Goal: Manage account settings

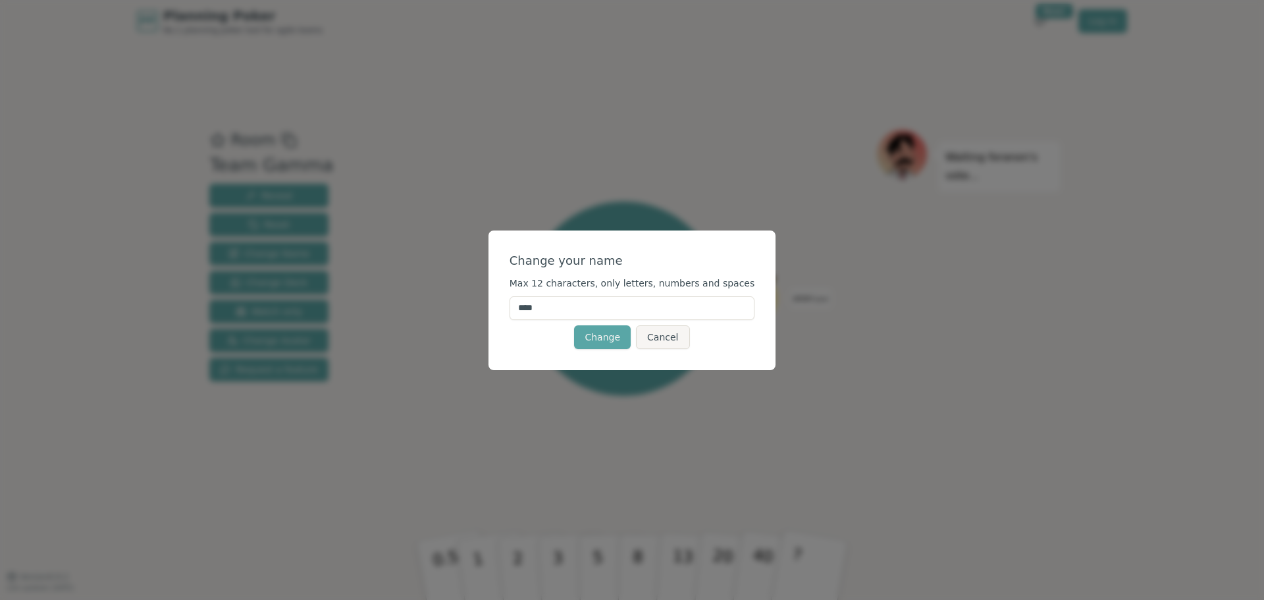
click at [550, 309] on input "****" at bounding box center [633, 308] width 246 height 24
click at [550, 309] on input "***" at bounding box center [633, 308] width 246 height 24
type input "***"
click at [539, 332] on div "Change Cancel" at bounding box center [633, 337] width 246 height 24
click at [592, 331] on button "Change" at bounding box center [602, 337] width 57 height 24
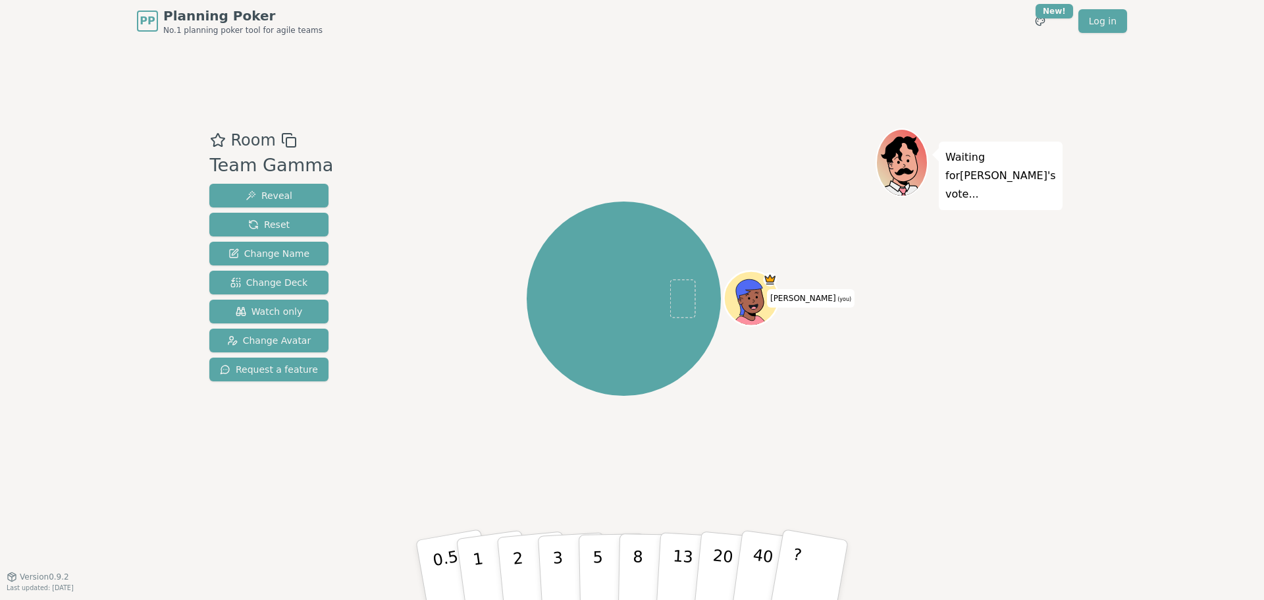
click at [653, 294] on div "[PERSON_NAME] (you)" at bounding box center [624, 298] width 194 height 194
click at [1011, 169] on p "Waiting for [PERSON_NAME] 's vote..." at bounding box center [1000, 175] width 111 height 55
click at [284, 315] on span "Watch only" at bounding box center [269, 311] width 67 height 13
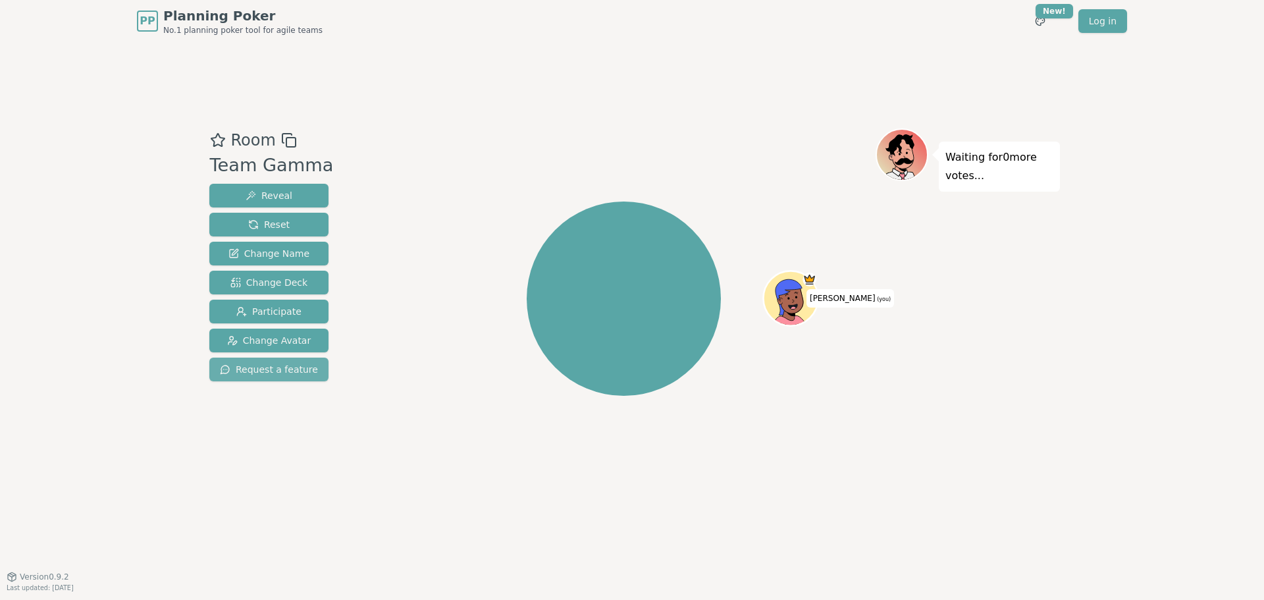
click at [272, 373] on span "Request a feature" at bounding box center [269, 369] width 98 height 13
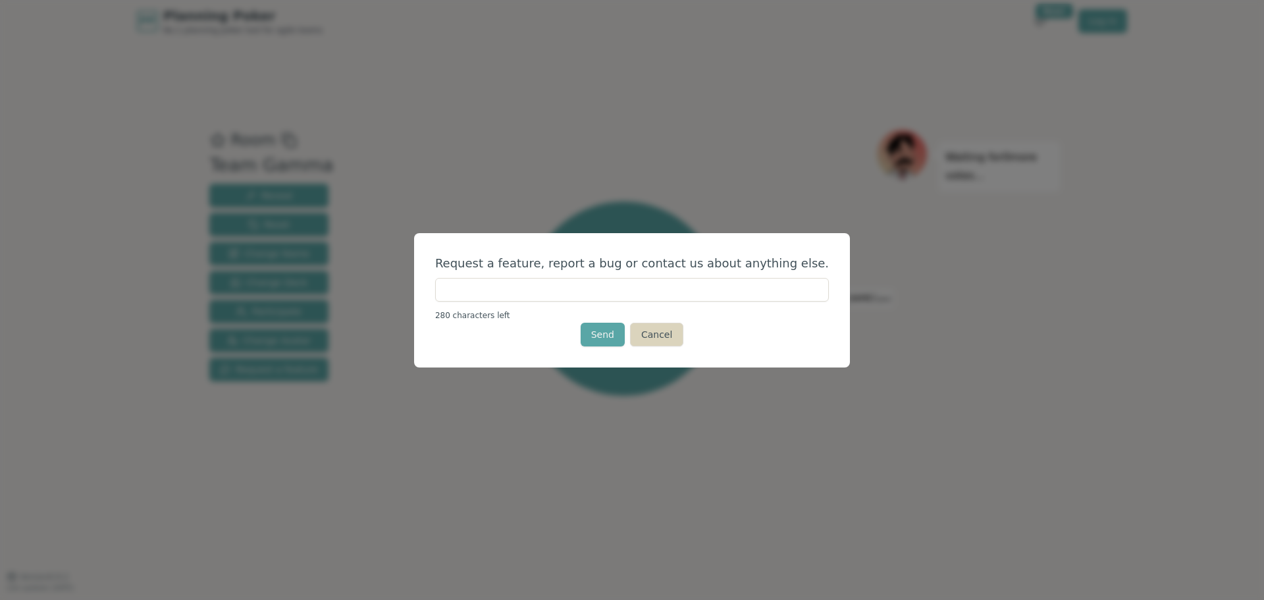
click at [664, 336] on button "Cancel" at bounding box center [656, 335] width 53 height 24
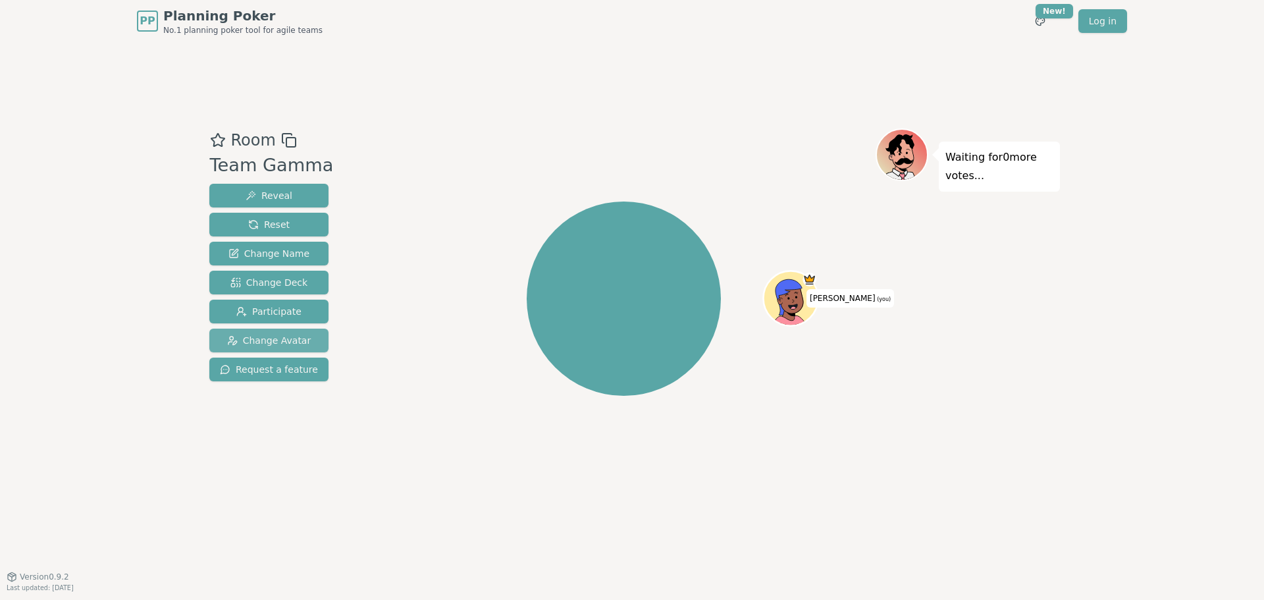
click at [255, 332] on button "Change Avatar" at bounding box center [268, 341] width 119 height 24
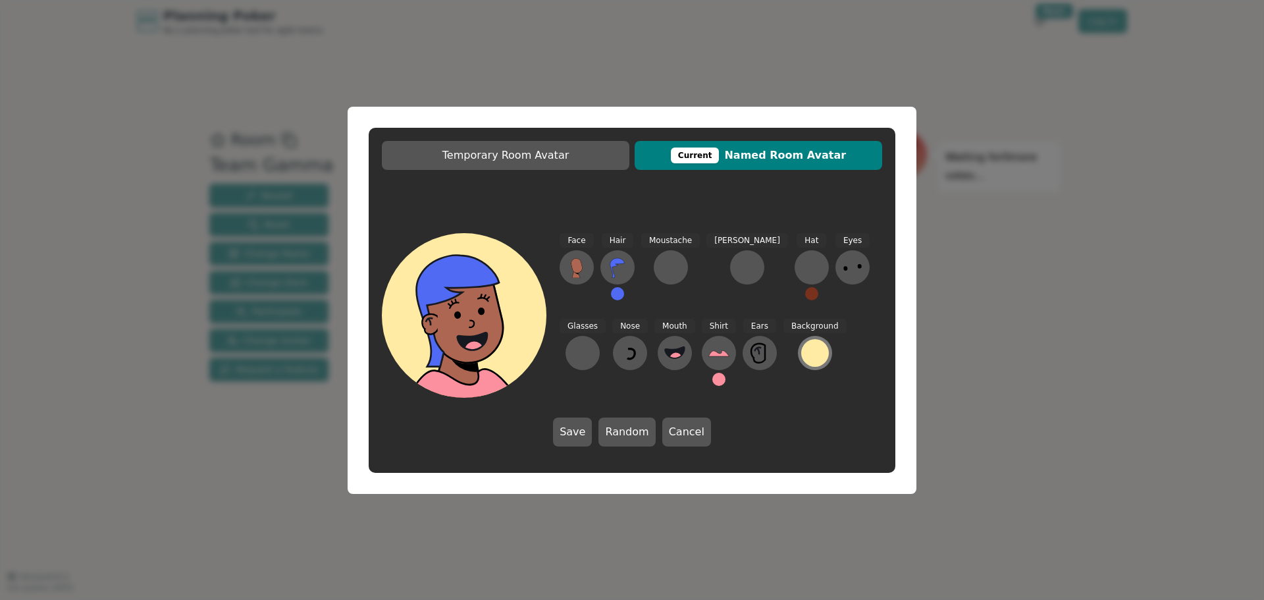
click at [801, 350] on div at bounding box center [815, 353] width 28 height 28
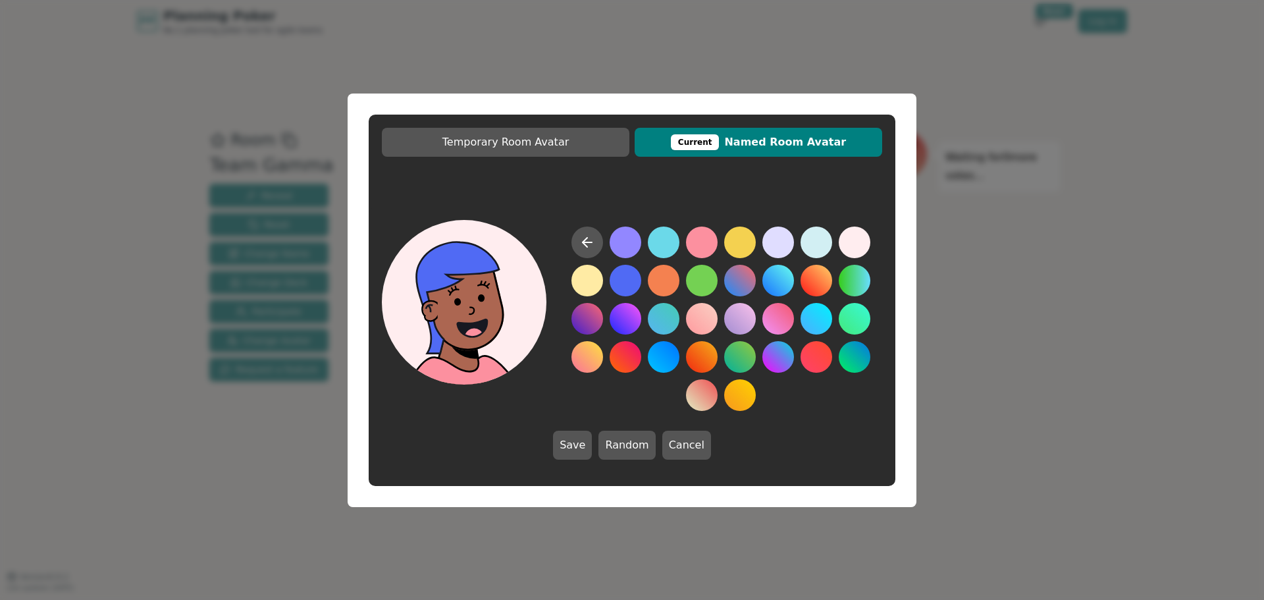
click at [857, 244] on button at bounding box center [855, 242] width 32 height 32
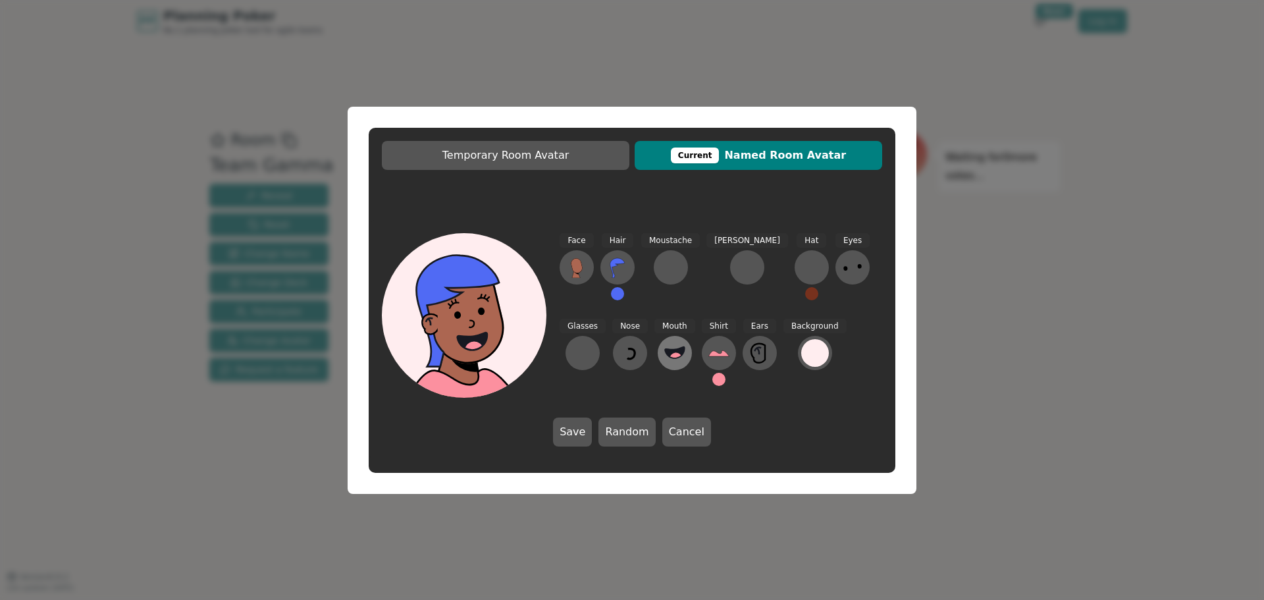
click at [665, 351] on icon at bounding box center [675, 352] width 20 height 11
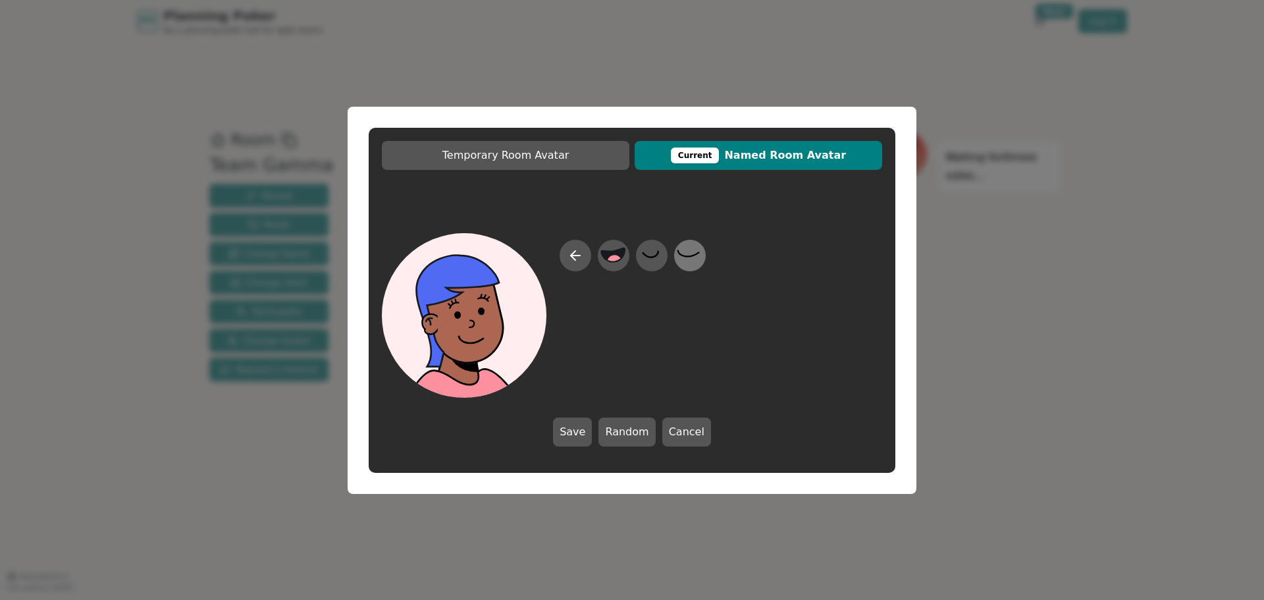
click at [693, 252] on icon at bounding box center [690, 255] width 26 height 30
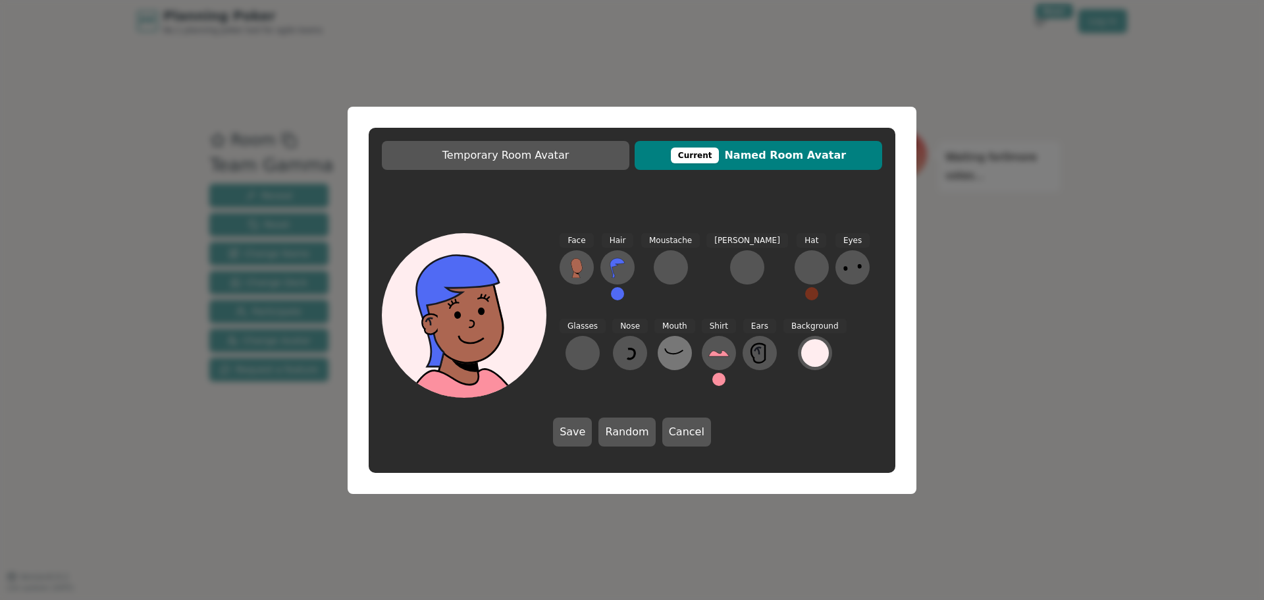
click at [664, 358] on icon at bounding box center [674, 352] width 21 height 21
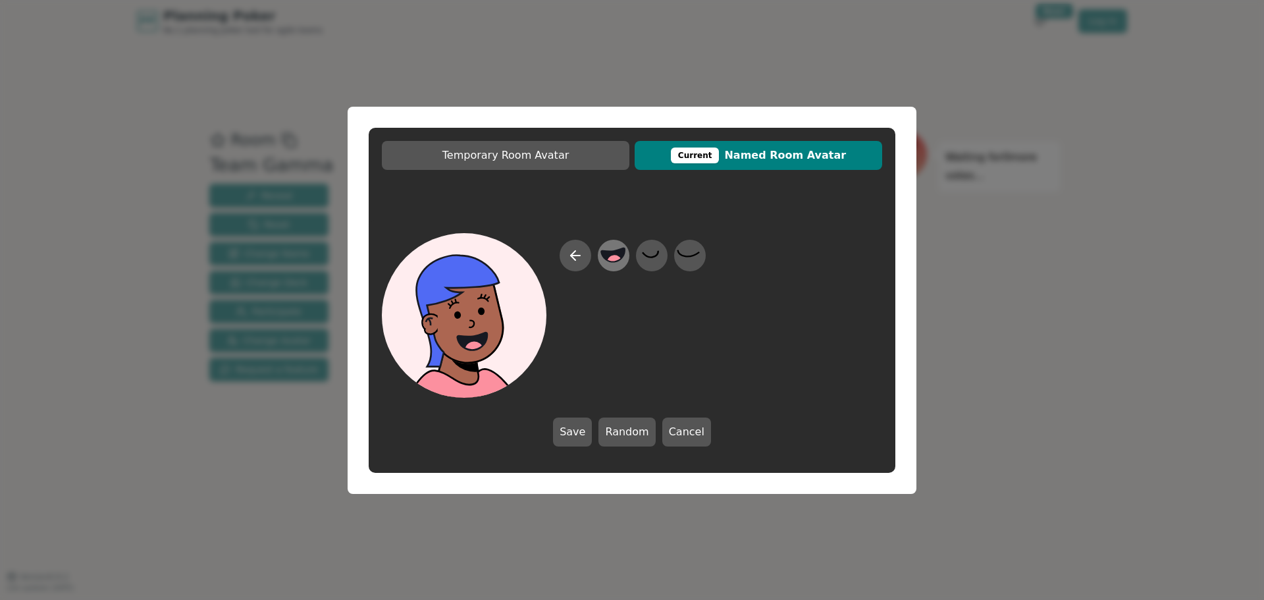
click at [624, 257] on icon at bounding box center [614, 255] width 24 height 14
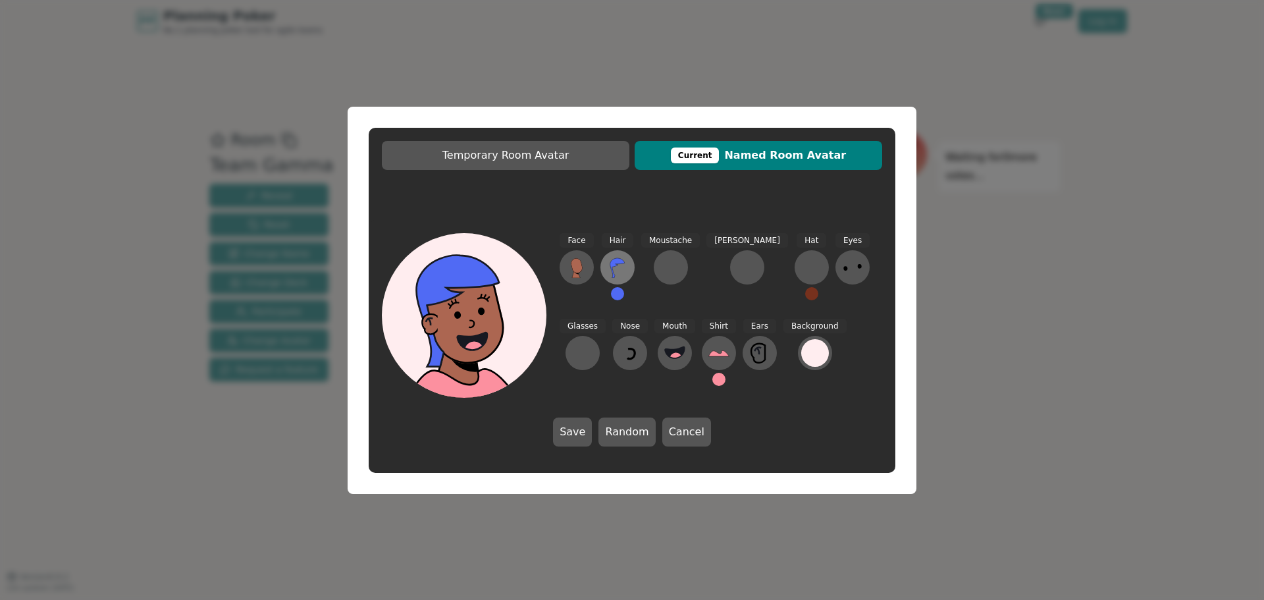
click at [617, 270] on icon at bounding box center [617, 267] width 21 height 21
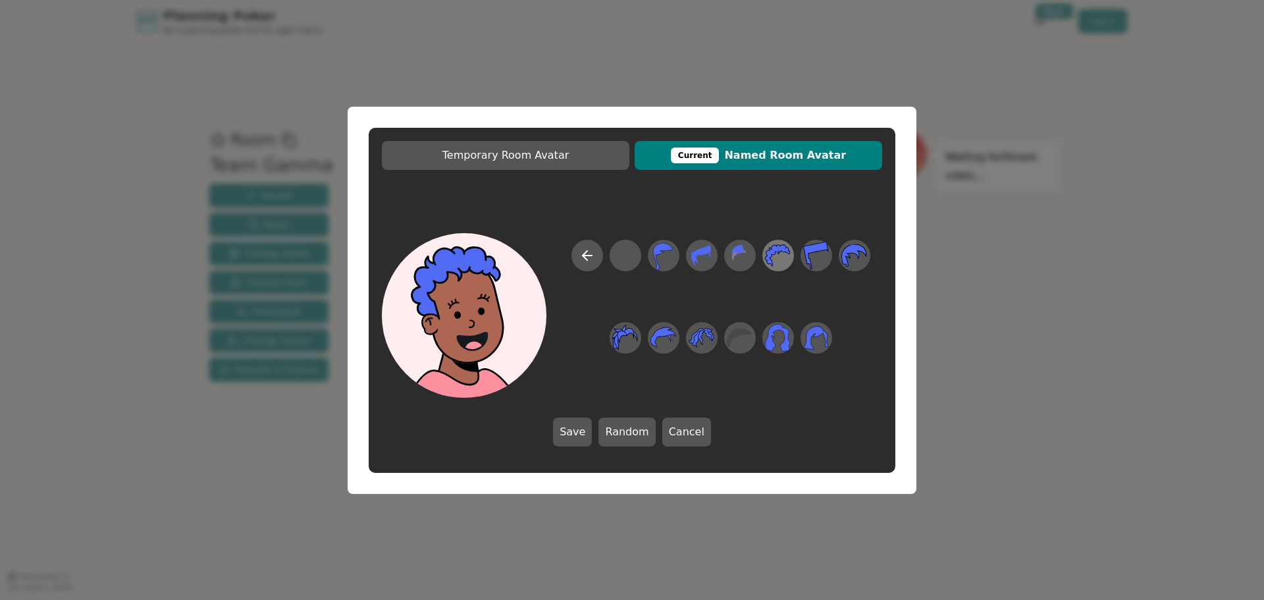
click at [770, 254] on icon at bounding box center [778, 255] width 26 height 22
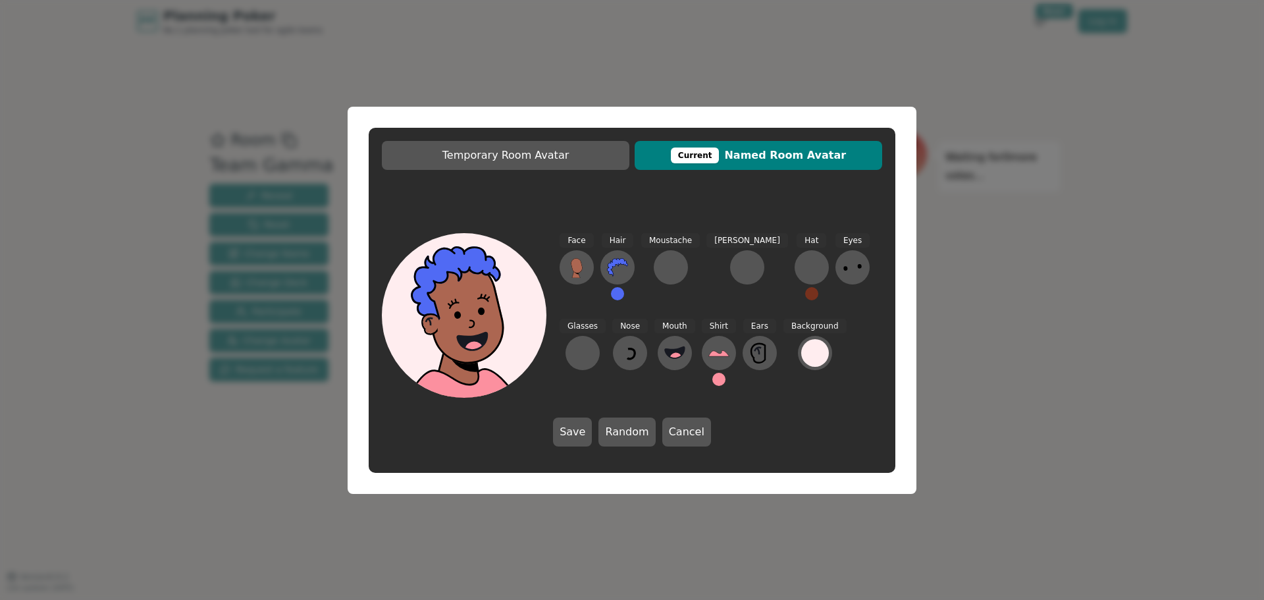
click at [616, 298] on button at bounding box center [617, 293] width 13 height 13
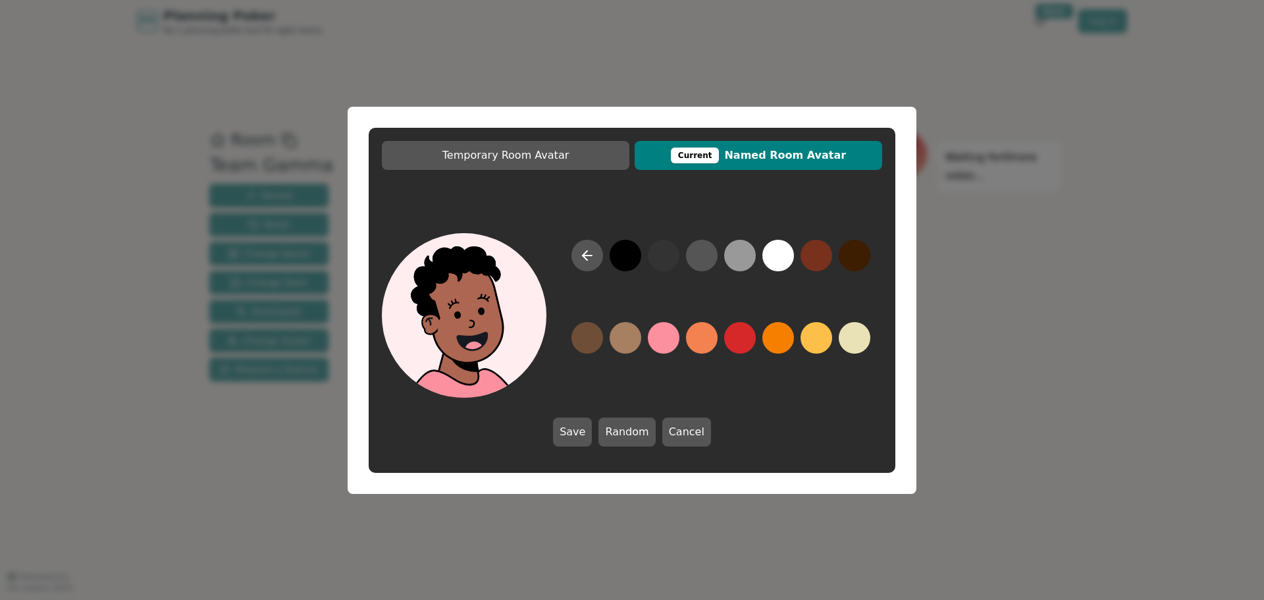
click at [624, 265] on button at bounding box center [626, 256] width 32 height 32
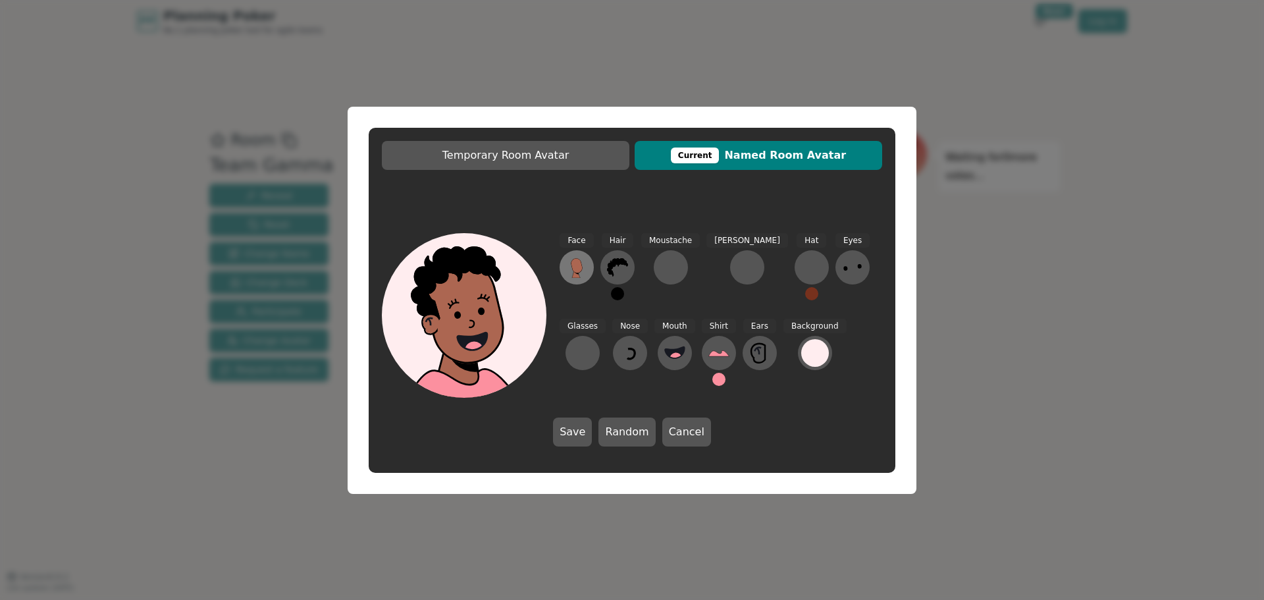
click at [581, 274] on icon at bounding box center [576, 267] width 21 height 21
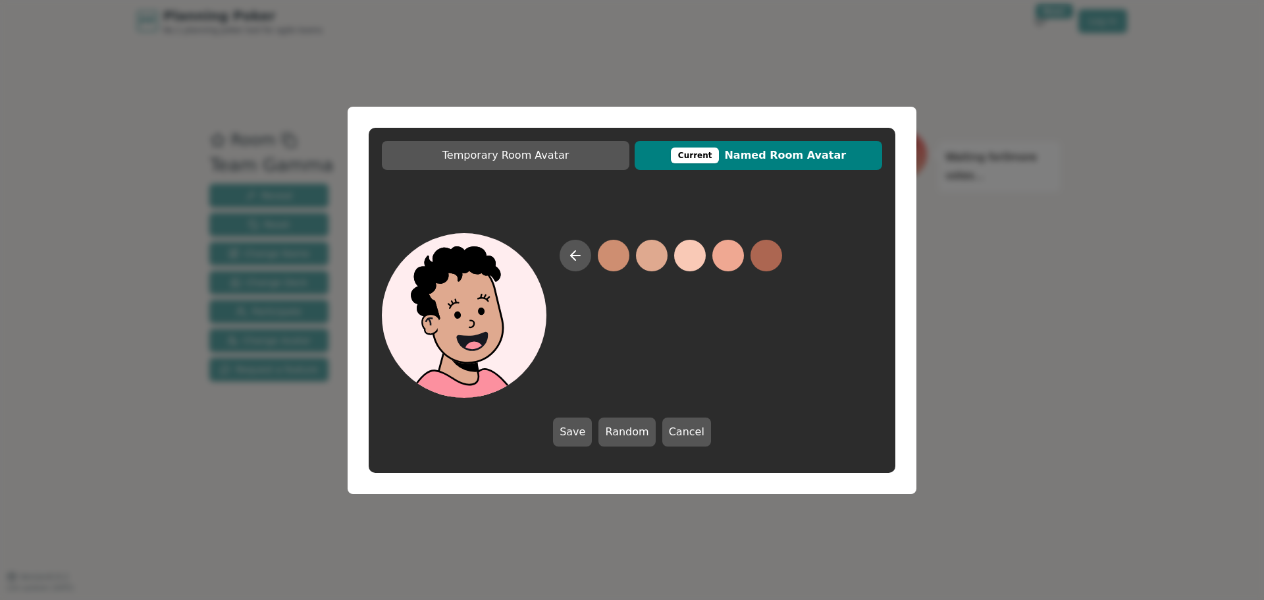
click at [657, 259] on button at bounding box center [652, 256] width 32 height 32
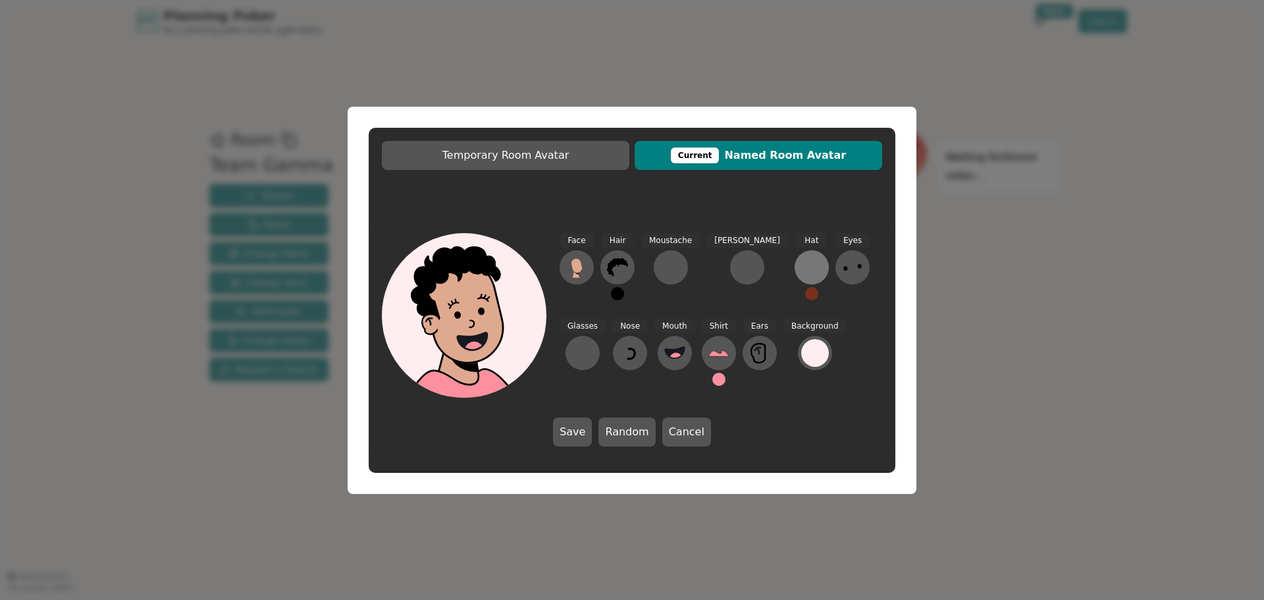
click at [795, 280] on button at bounding box center [812, 267] width 34 height 34
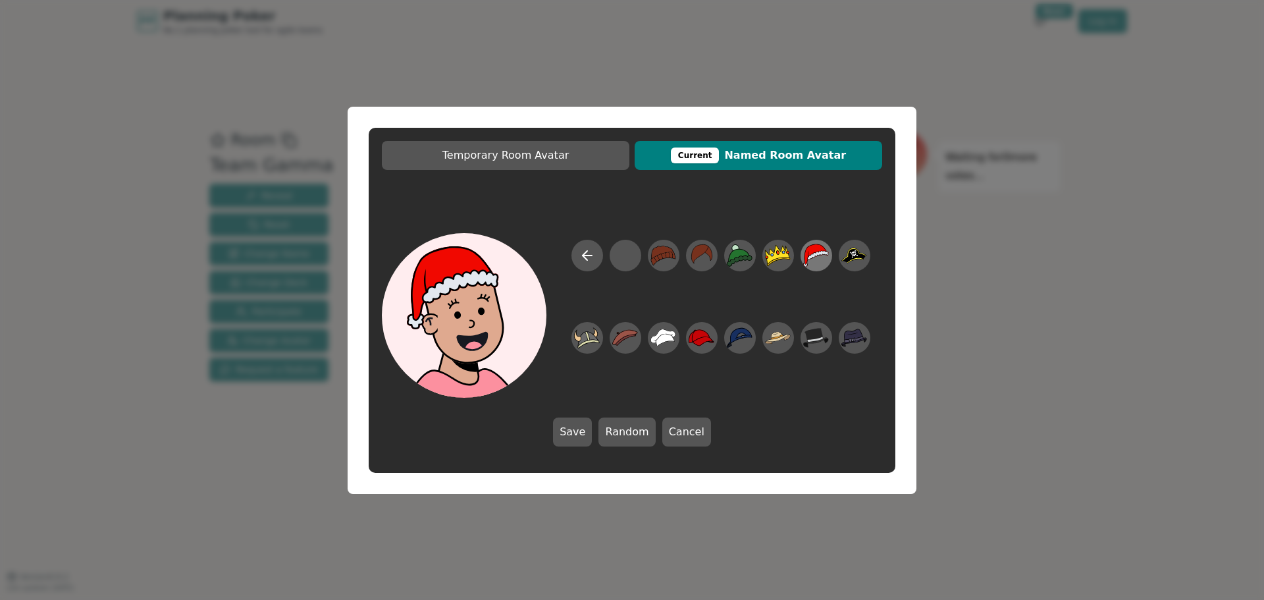
click at [810, 259] on icon at bounding box center [816, 255] width 26 height 23
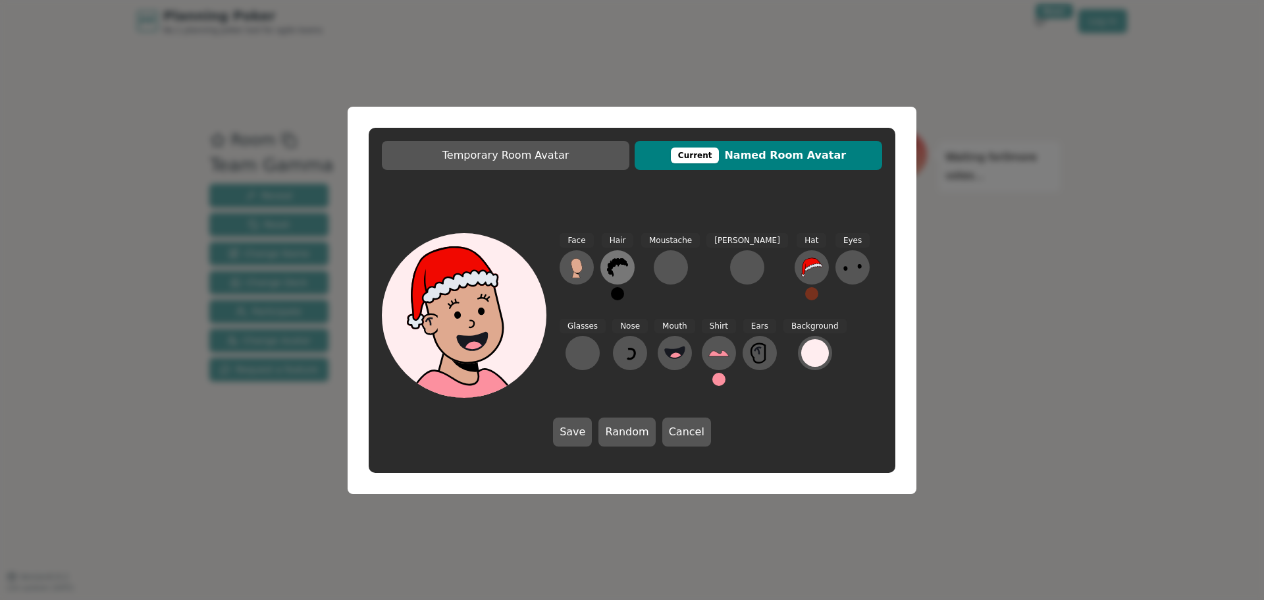
click at [618, 272] on icon at bounding box center [617, 267] width 21 height 21
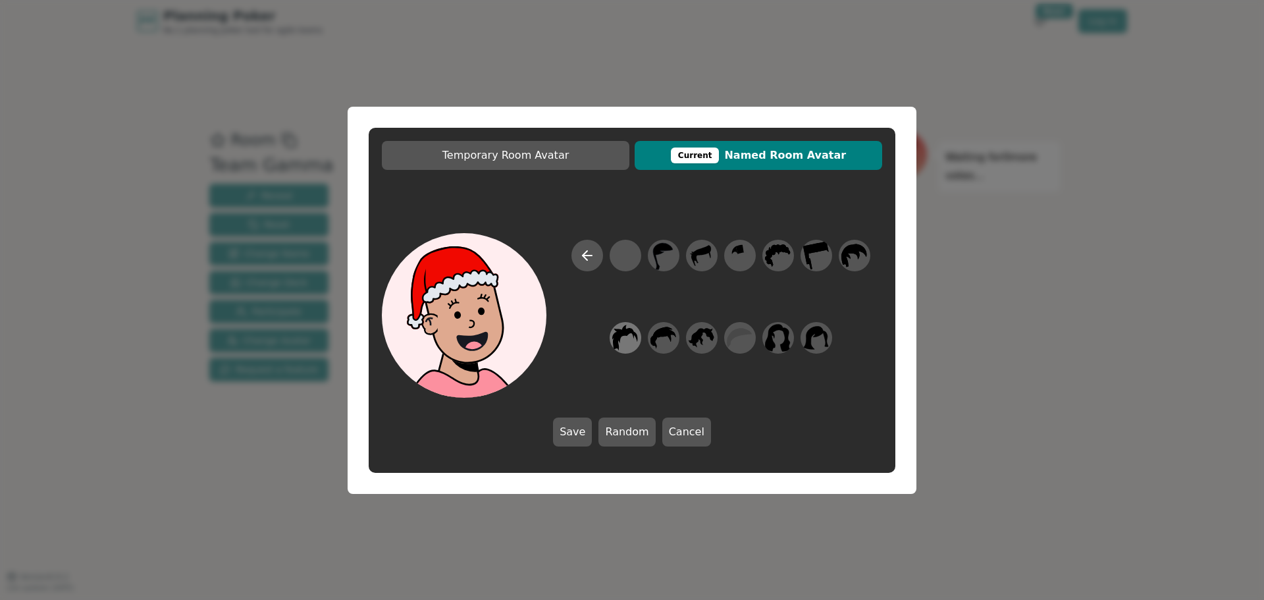
click at [624, 340] on icon at bounding box center [625, 338] width 26 height 30
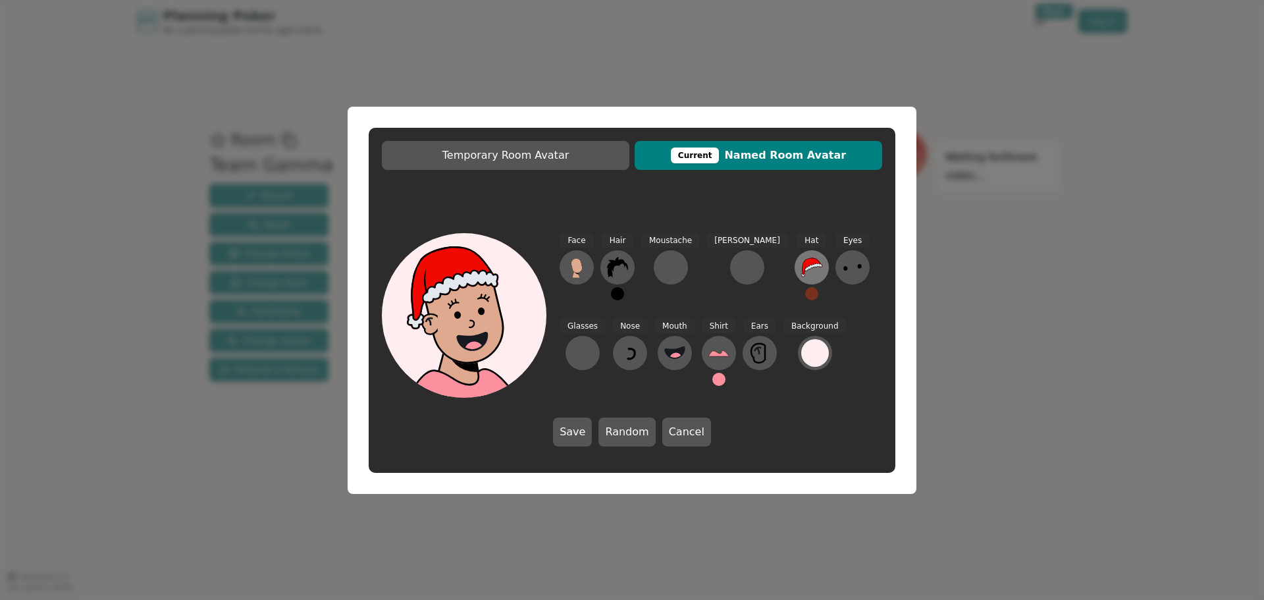
click at [805, 267] on icon at bounding box center [813, 267] width 16 height 7
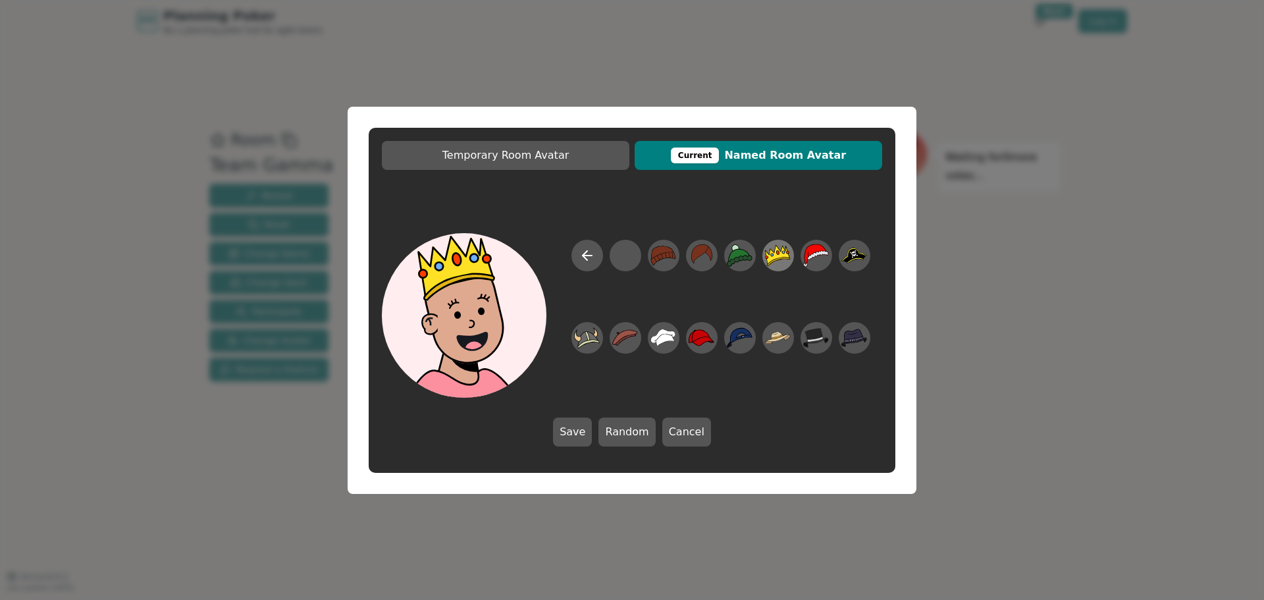
click at [780, 259] on icon at bounding box center [779, 261] width 22 height 8
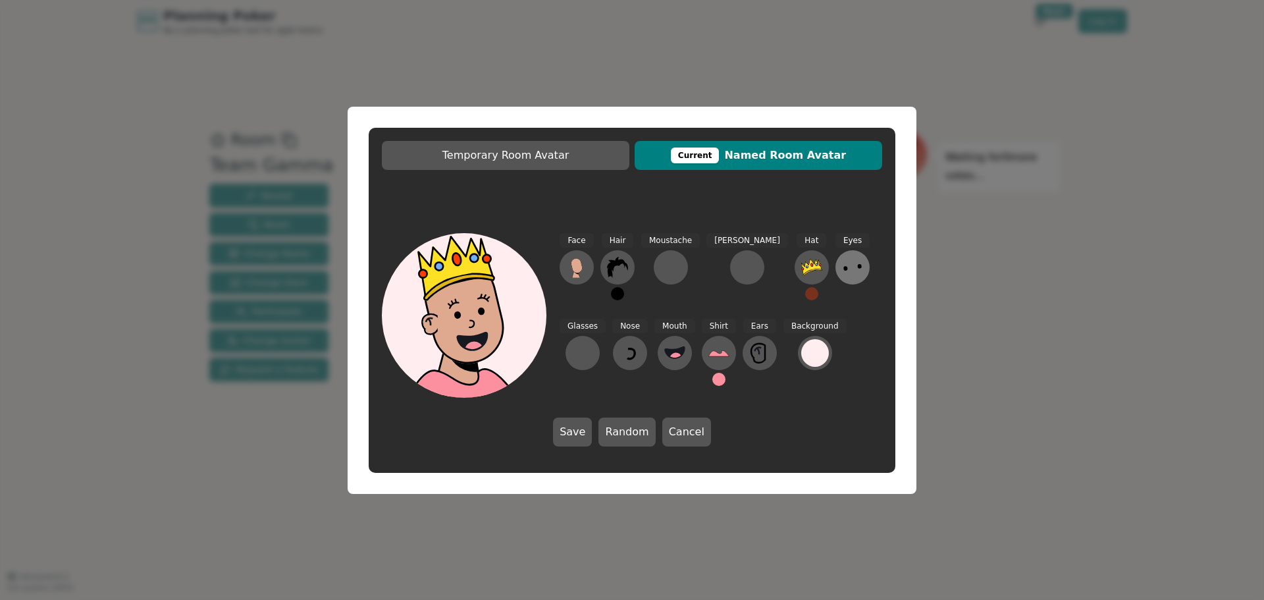
click at [842, 267] on icon at bounding box center [852, 267] width 21 height 21
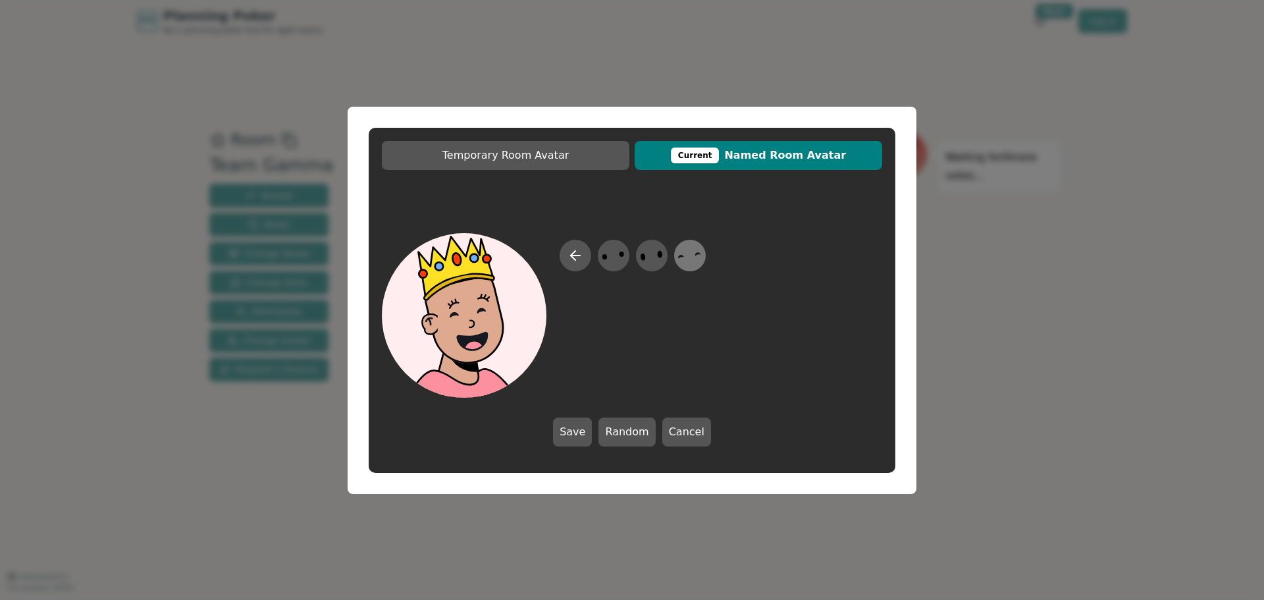
click at [686, 257] on icon at bounding box center [690, 255] width 26 height 30
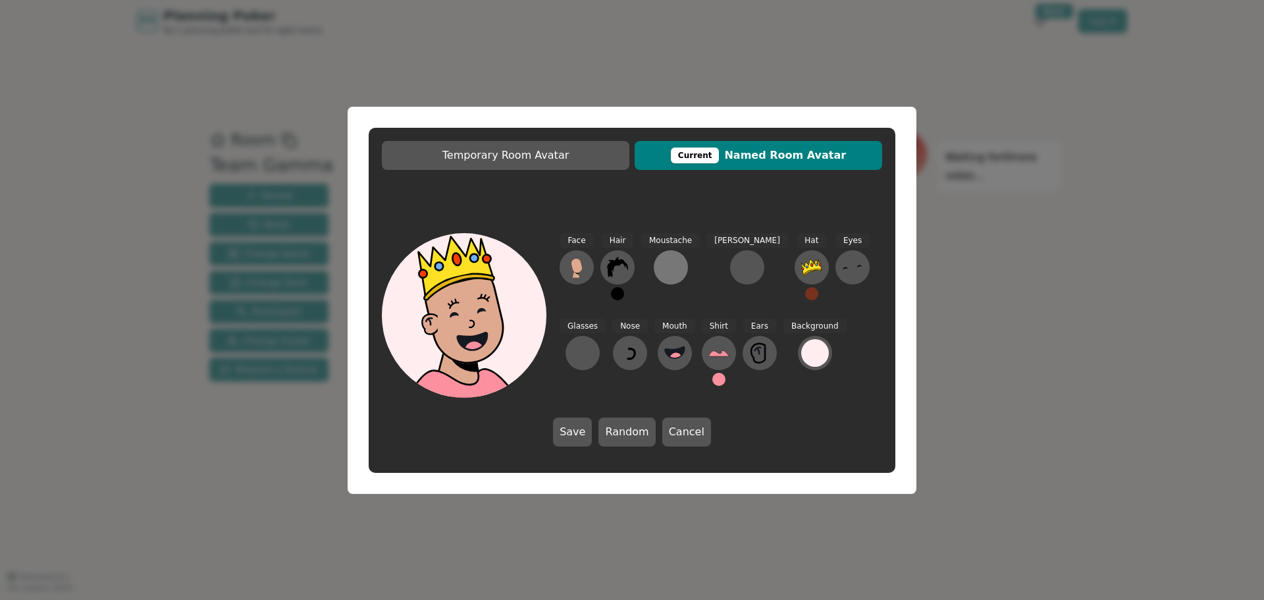
click at [668, 269] on div at bounding box center [670, 267] width 21 height 21
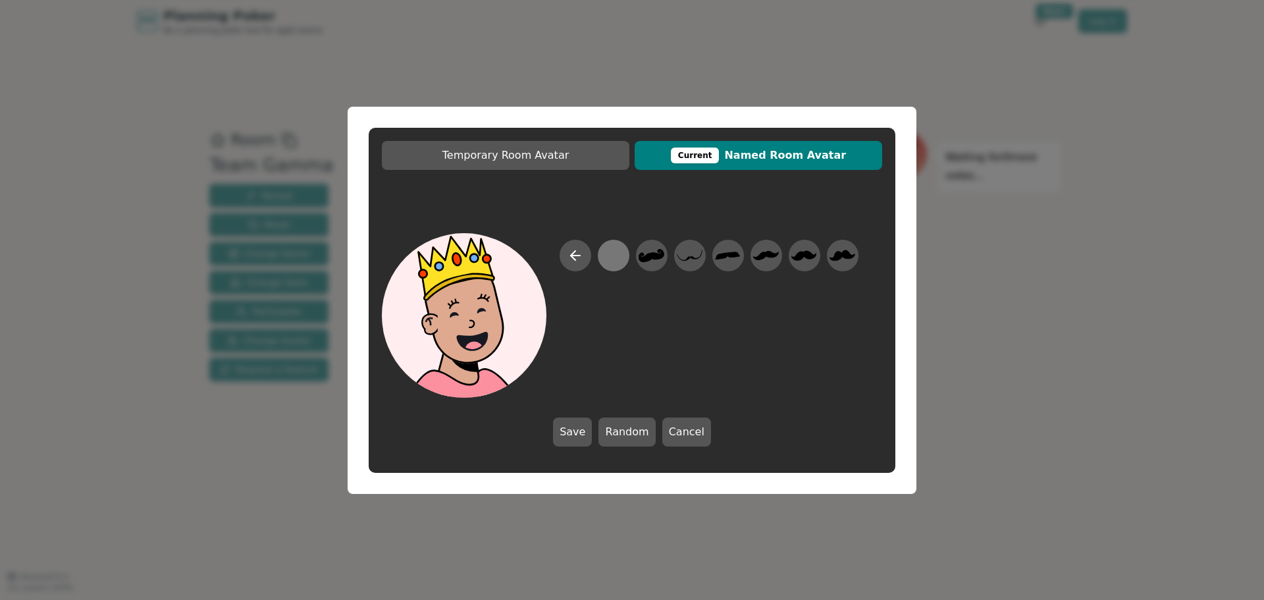
click at [621, 255] on div at bounding box center [613, 255] width 26 height 30
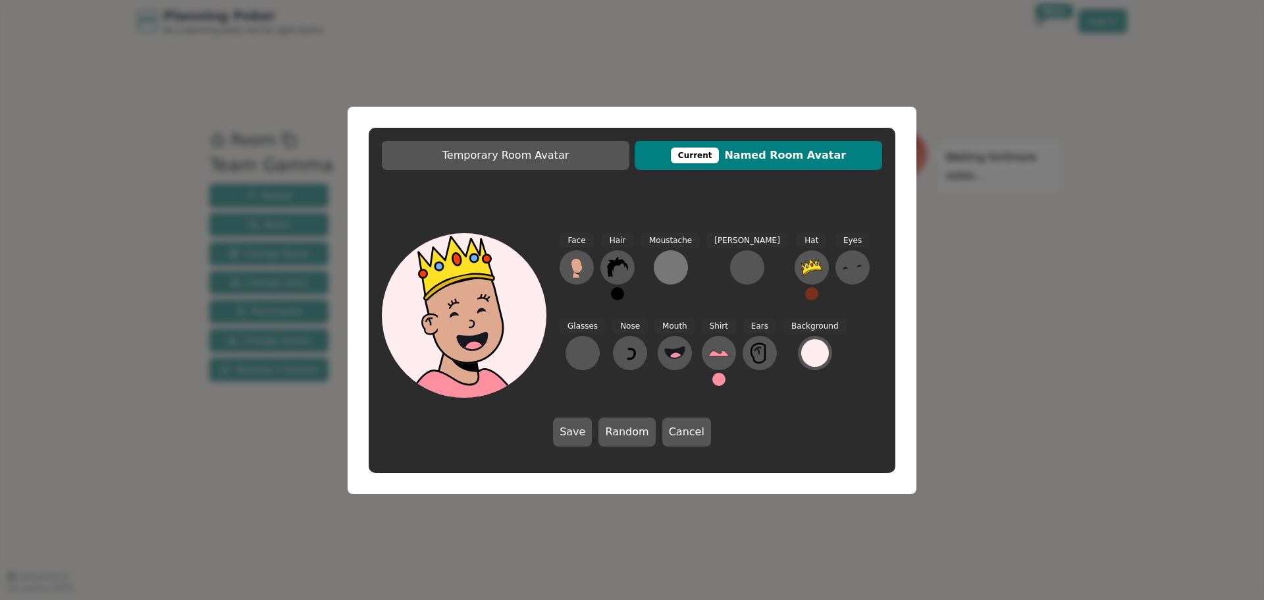
click at [666, 258] on div at bounding box center [670, 267] width 21 height 21
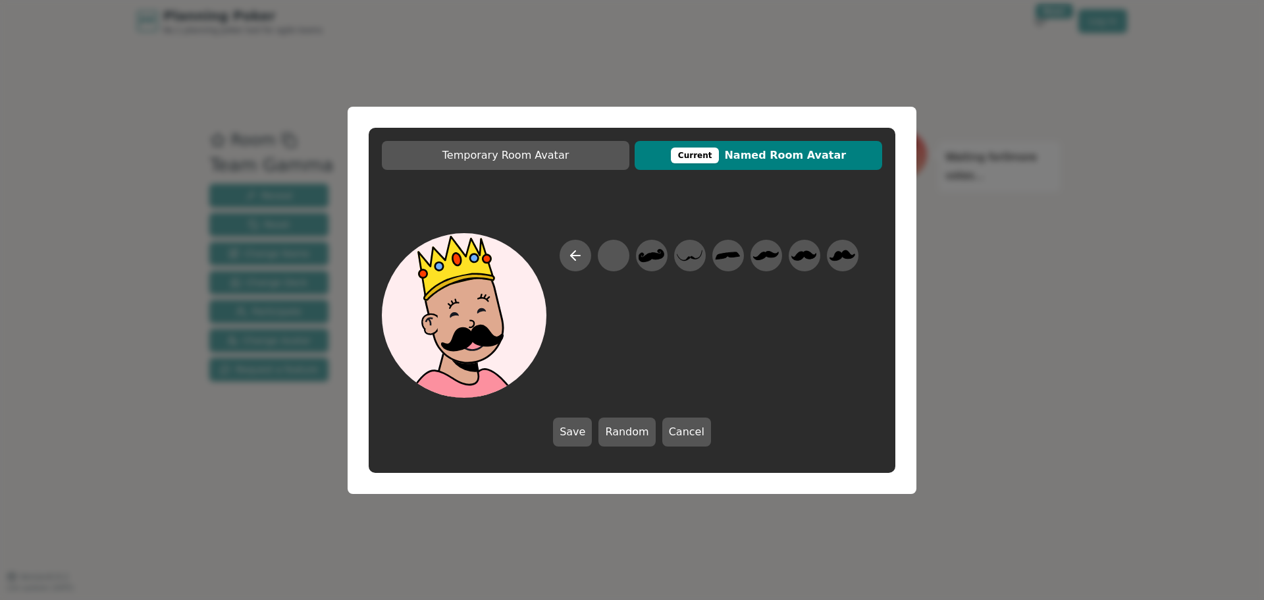
click at [847, 306] on div at bounding box center [709, 319] width 299 height 158
click at [571, 257] on icon at bounding box center [576, 256] width 16 height 16
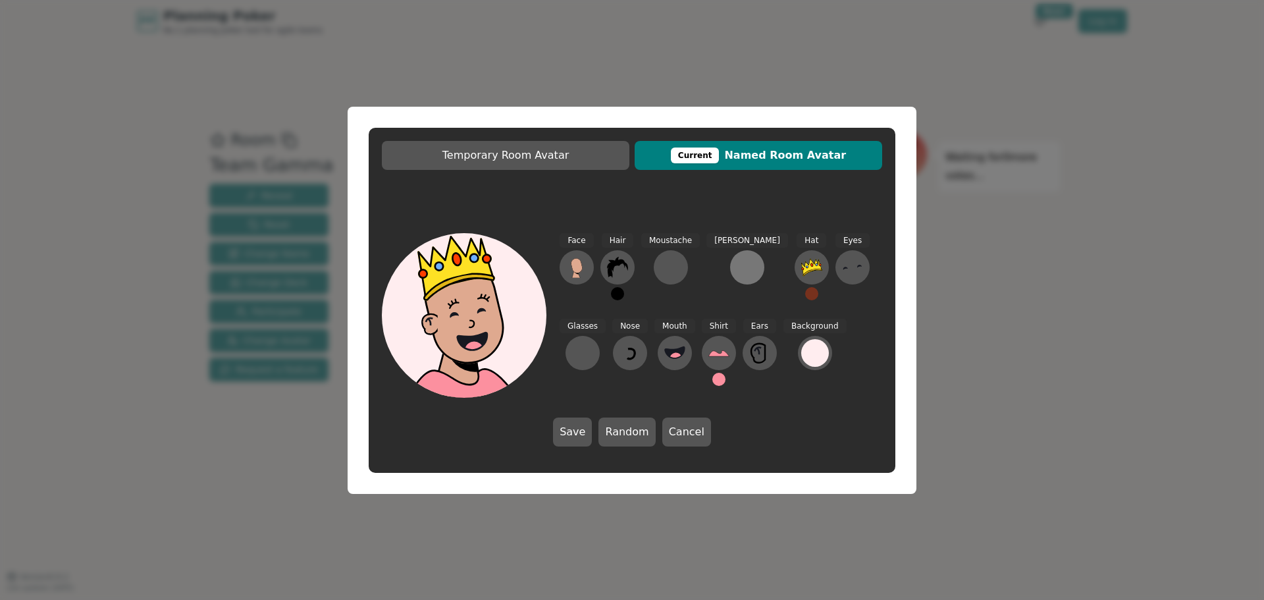
click at [737, 275] on div at bounding box center [747, 267] width 21 height 21
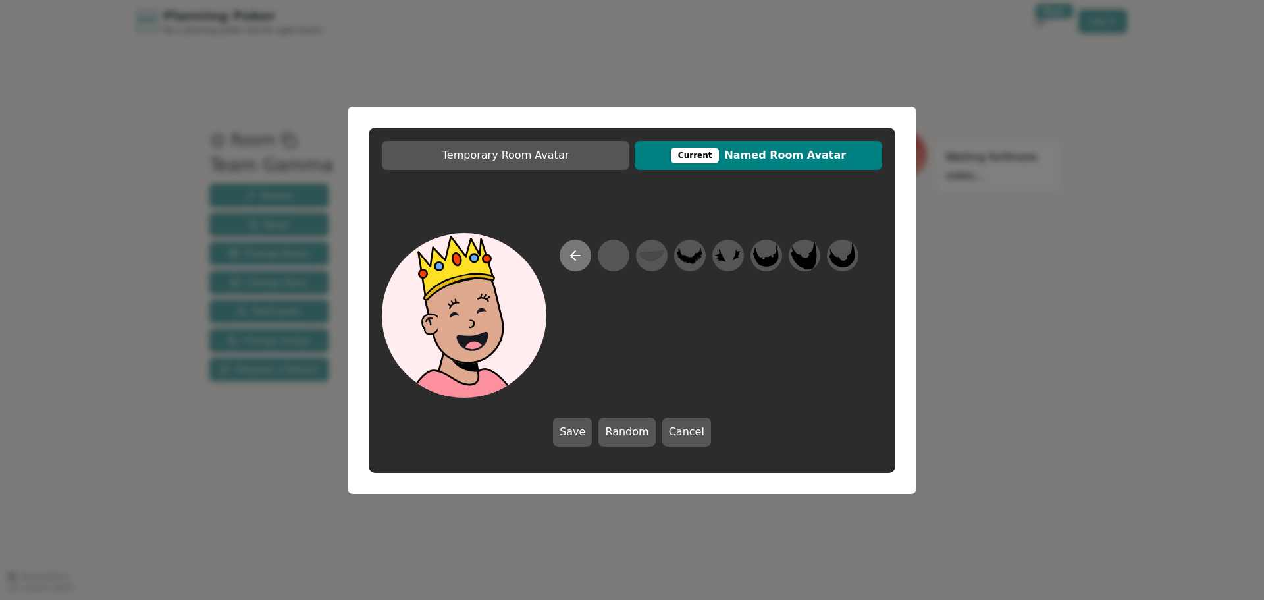
click at [586, 255] on button at bounding box center [576, 256] width 32 height 32
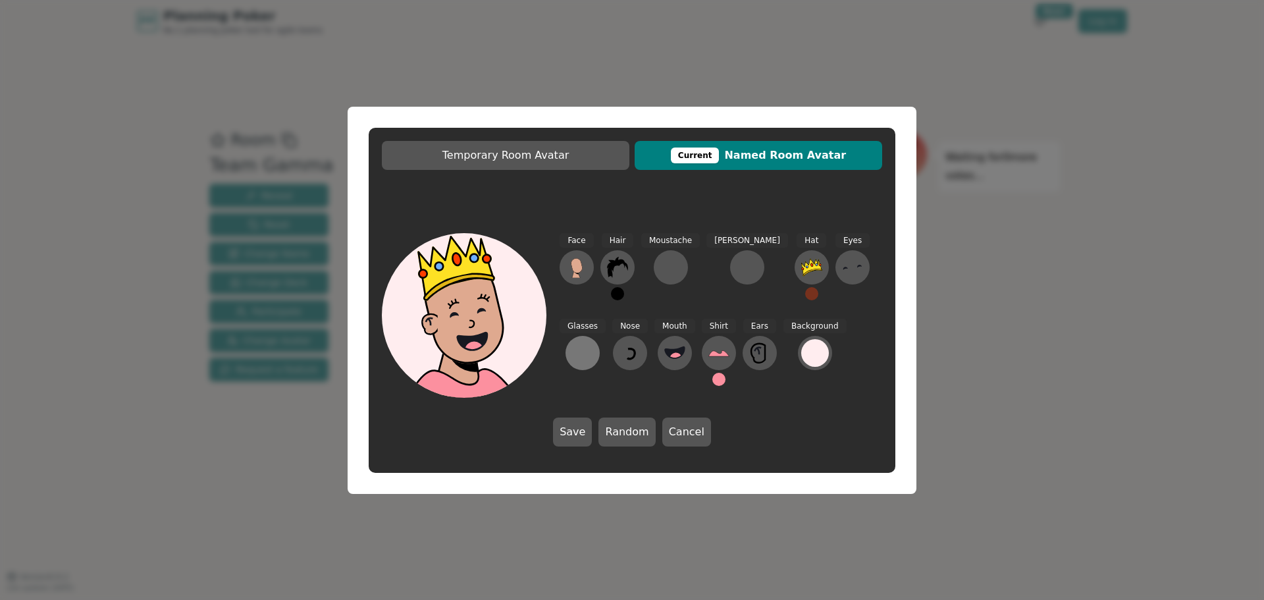
click at [593, 342] on div at bounding box center [582, 352] width 21 height 21
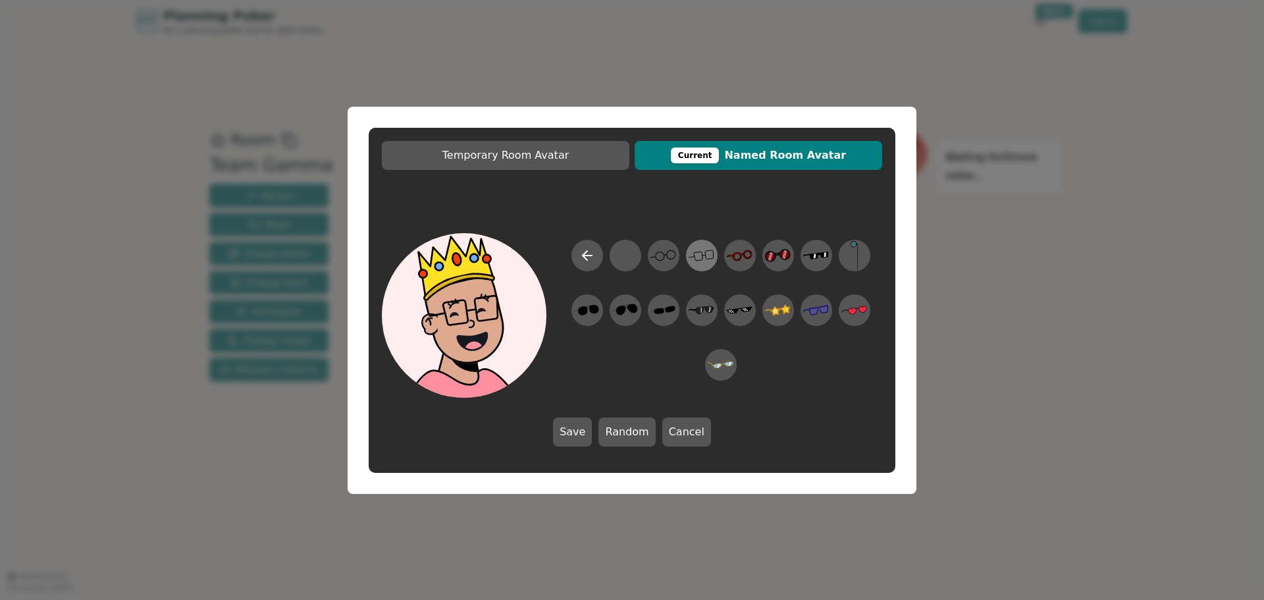
click at [704, 257] on icon at bounding box center [702, 255] width 26 height 30
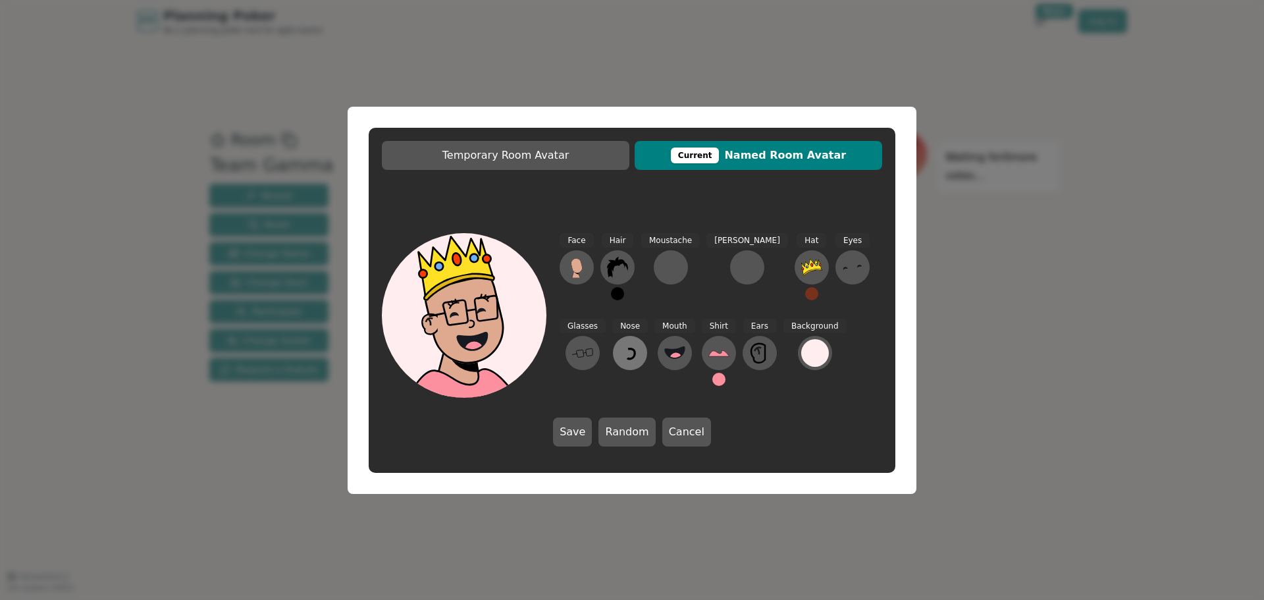
click at [620, 345] on icon at bounding box center [630, 352] width 21 height 21
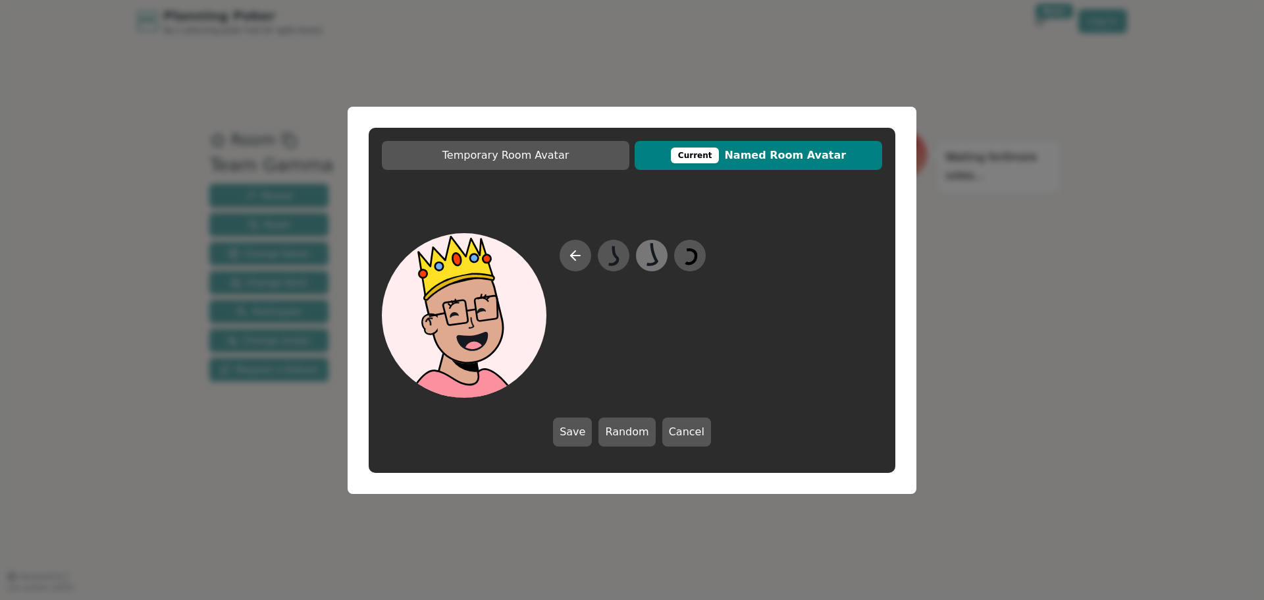
click at [656, 256] on icon at bounding box center [652, 253] width 10 height 22
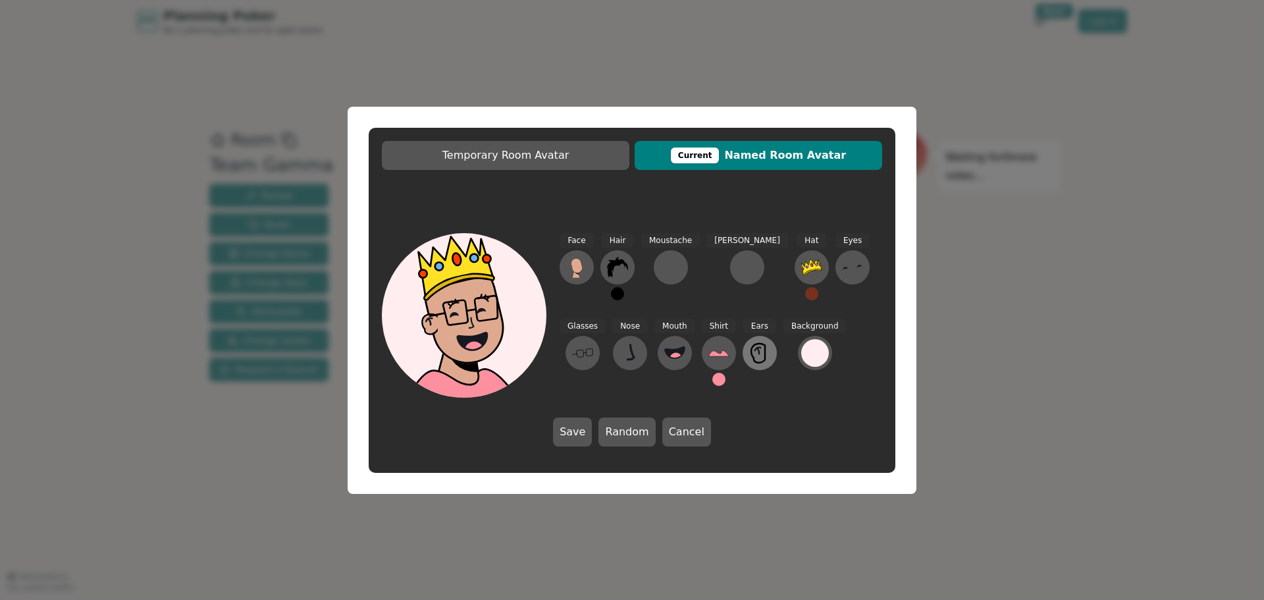
click at [749, 350] on icon at bounding box center [759, 352] width 21 height 21
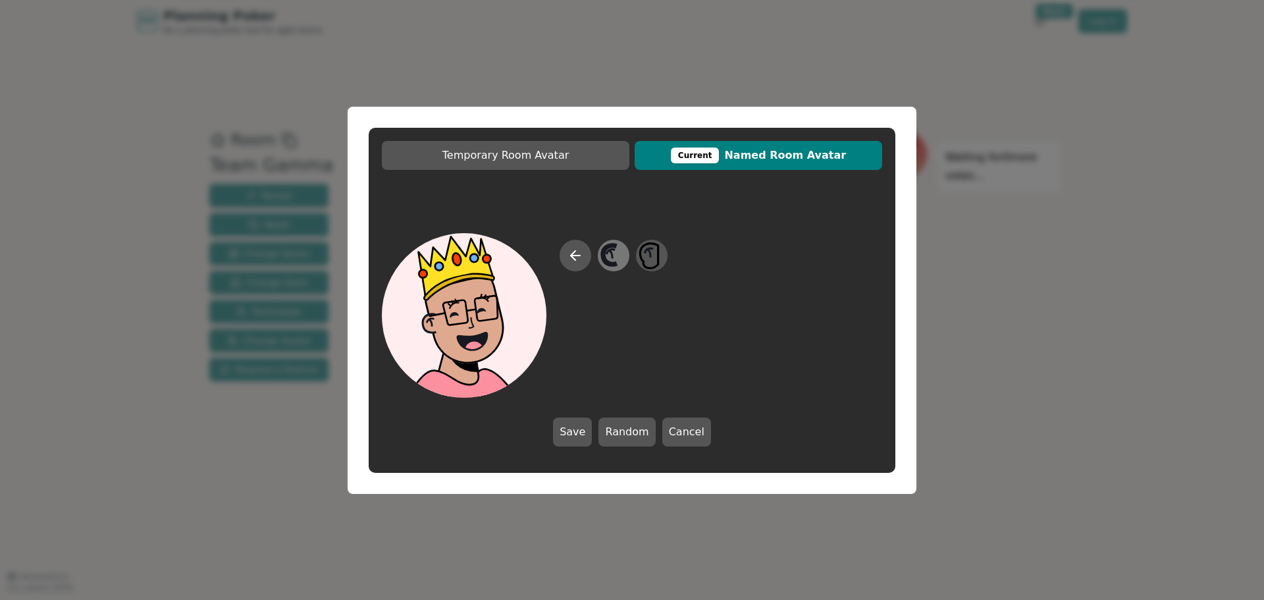
click at [604, 255] on icon at bounding box center [610, 254] width 14 height 19
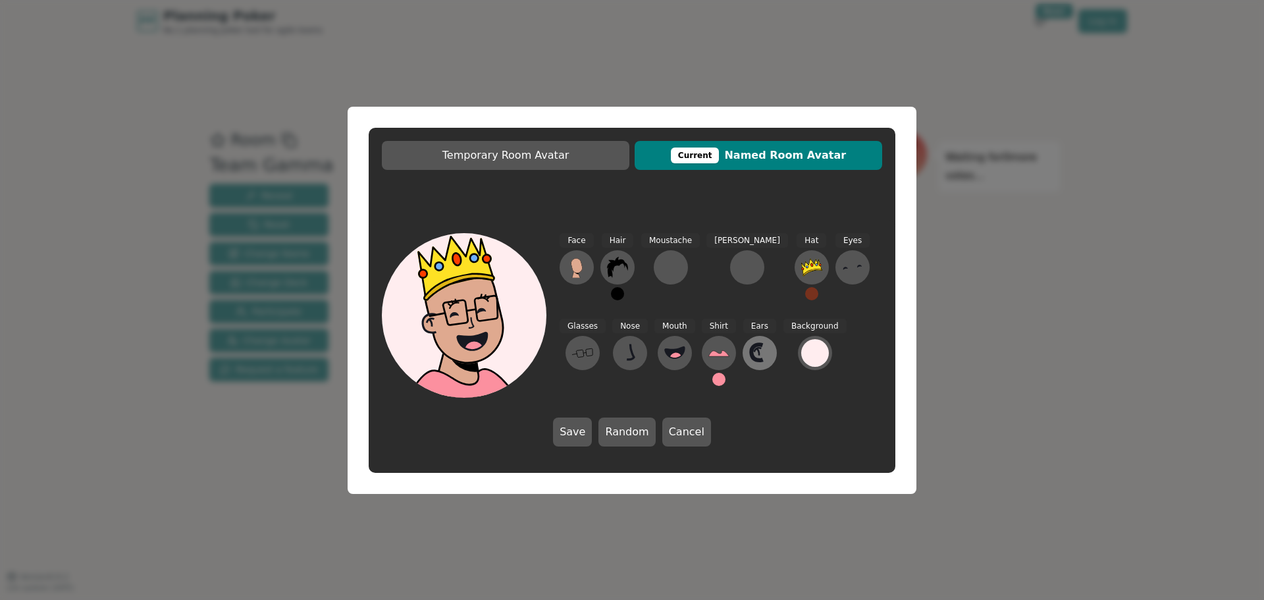
click at [743, 355] on button at bounding box center [760, 353] width 34 height 34
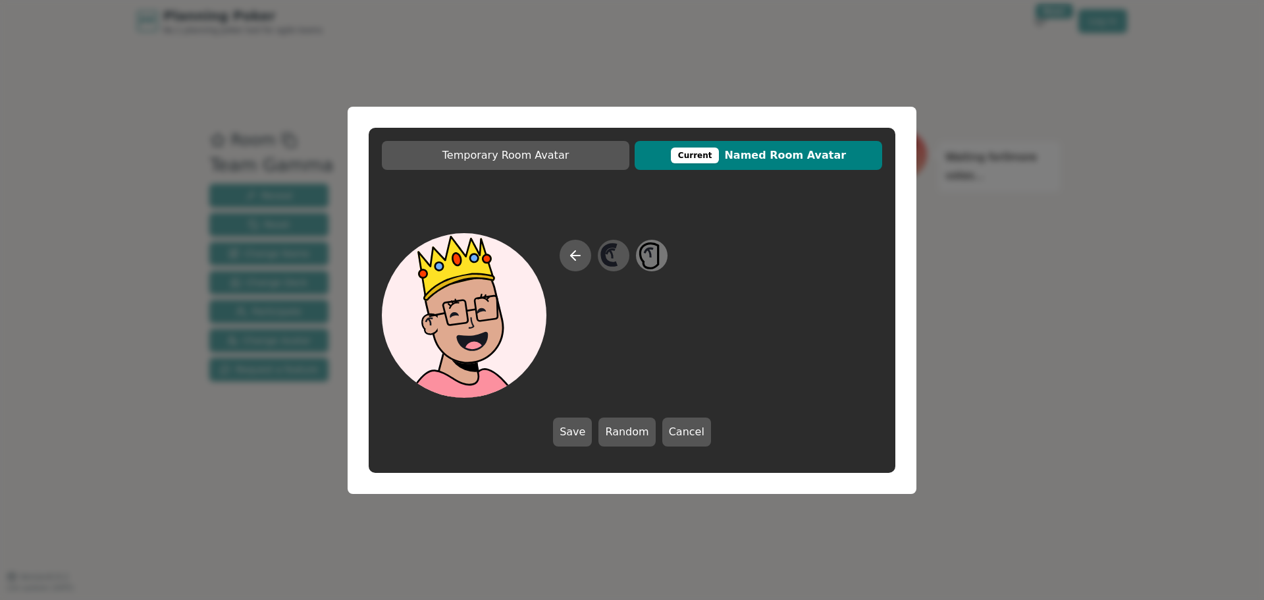
click at [654, 257] on icon at bounding box center [652, 255] width 26 height 30
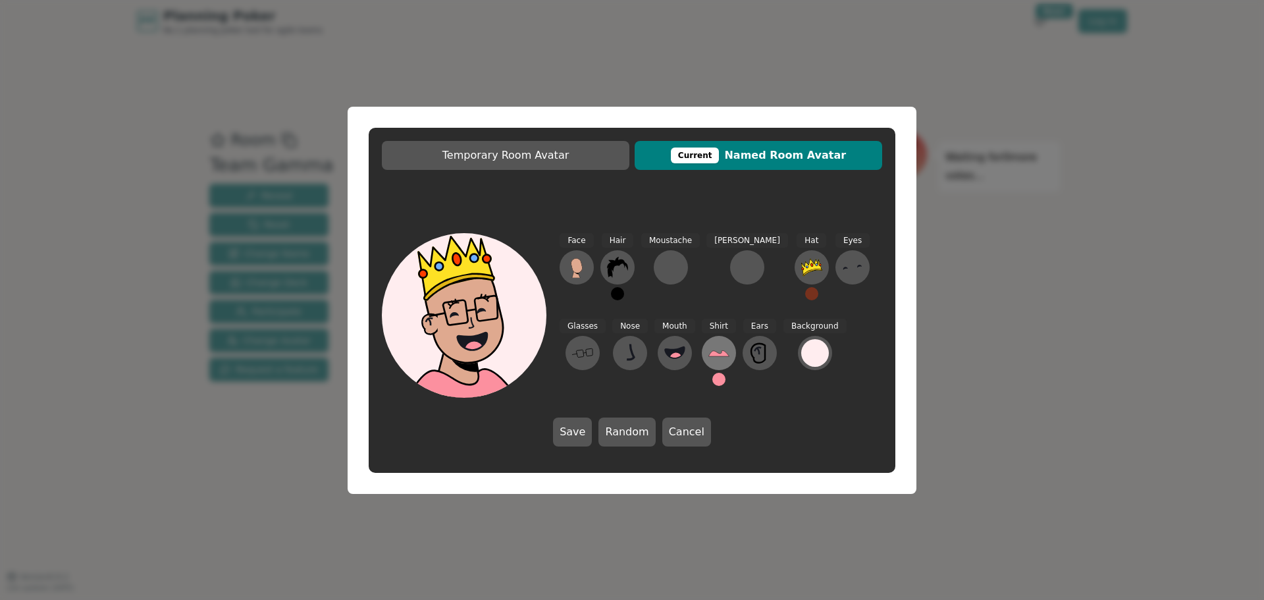
click at [708, 356] on icon at bounding box center [718, 354] width 20 height 6
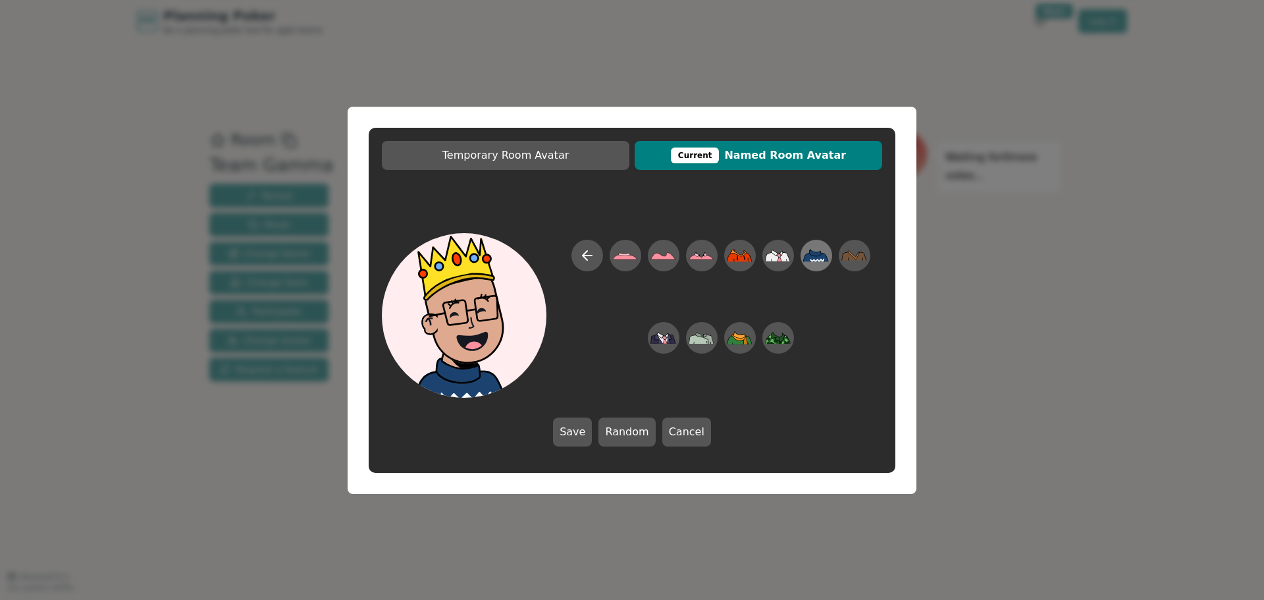
click at [811, 261] on icon at bounding box center [811, 260] width 1 height 1
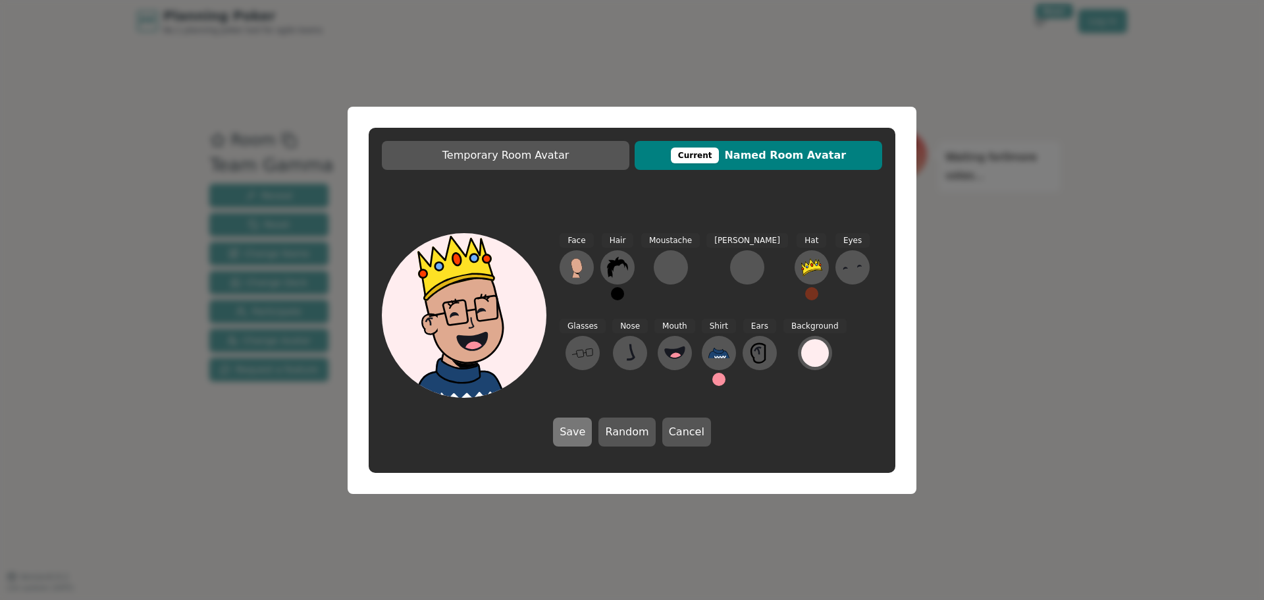
click at [585, 430] on button "Save" at bounding box center [572, 431] width 39 height 29
